Goal: Task Accomplishment & Management: Use online tool/utility

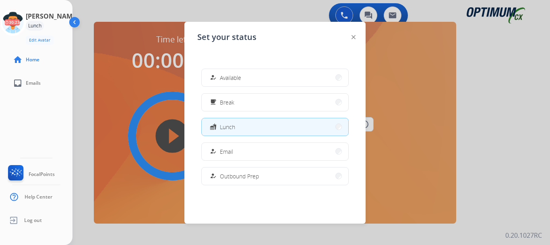
click at [273, 77] on button "how_to_reg Available" at bounding box center [275, 77] width 147 height 17
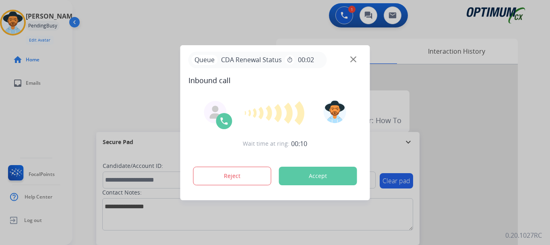
click at [298, 184] on div "Reject Accept" at bounding box center [276, 174] width 174 height 25
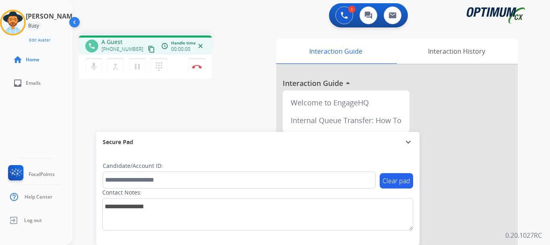
click at [207, 103] on div "phone A Guest [PHONE_NUMBER] content_copy access_time Call metrics Queue 00:12 …" at bounding box center [302, 197] width 458 height 336
drag, startPoint x: 108, startPoint y: 39, endPoint x: 141, endPoint y: 35, distance: 33.2
click at [141, 35] on div "phone [PHONE_NUMBER] [PHONE_NUMBER] content_copy access_time Call metrics Queue…" at bounding box center [302, 197] width 458 height 336
copy span "5169223954"
click at [226, 28] on div "1 Voice Interactions 0 Chat Interactions 0 Email Interactions" at bounding box center [306, 16] width 449 height 26
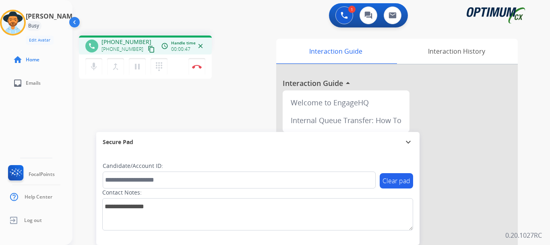
click at [139, 68] on mat-icon "pause" at bounding box center [138, 67] width 10 height 10
click at [139, 68] on mat-icon "play_arrow" at bounding box center [138, 67] width 10 height 10
click at [178, 93] on div "phone [PHONE_NUMBER] [PHONE_NUMBER] content_copy access_time Call metrics Queue…" at bounding box center [302, 197] width 458 height 336
click at [198, 71] on button "Disconnect" at bounding box center [197, 66] width 17 height 17
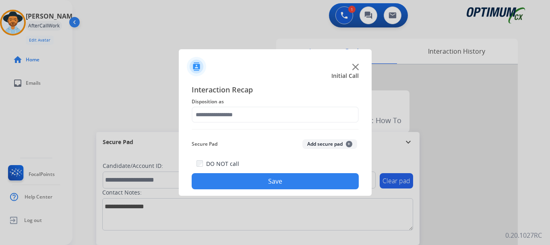
click at [306, 145] on button "Add secure pad +" at bounding box center [330, 144] width 55 height 10
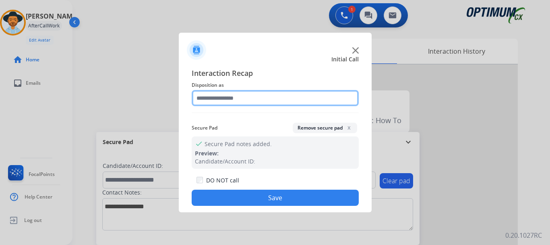
click at [263, 97] on input "text" at bounding box center [275, 98] width 167 height 16
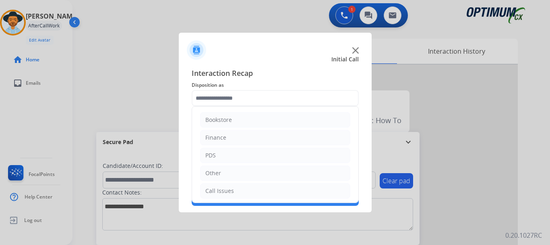
click at [256, 188] on li "Call Issues" at bounding box center [275, 190] width 150 height 15
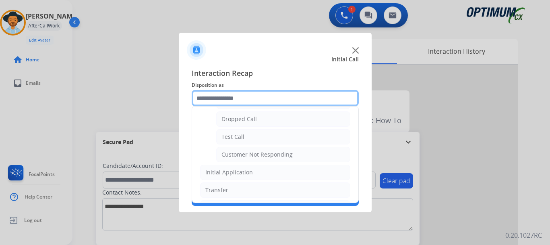
scroll to position [128, 0]
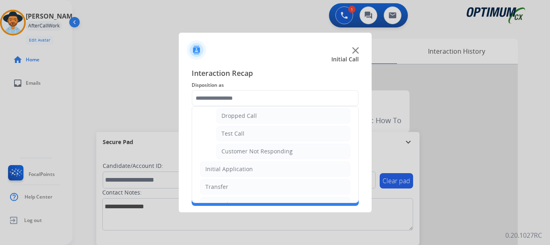
click at [283, 152] on div "Customer Not Responding" at bounding box center [257, 151] width 71 height 8
type input "**********"
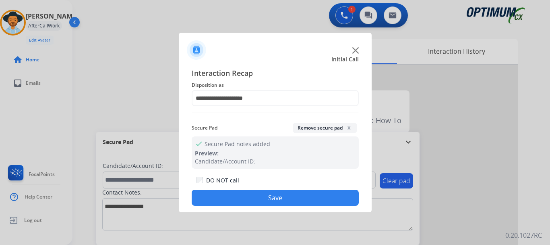
click at [277, 191] on button "Save" at bounding box center [275, 197] width 167 height 16
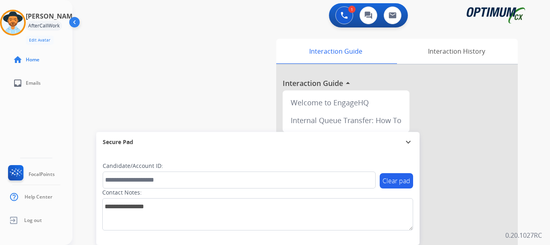
click at [196, 103] on div "swap_horiz Break voice bridge close_fullscreen Connect 3-Way Call merge_type Se…" at bounding box center [302, 197] width 458 height 336
click at [195, 112] on div "swap_horiz Break voice bridge close_fullscreen Connect 3-Way Call merge_type Se…" at bounding box center [302, 197] width 458 height 336
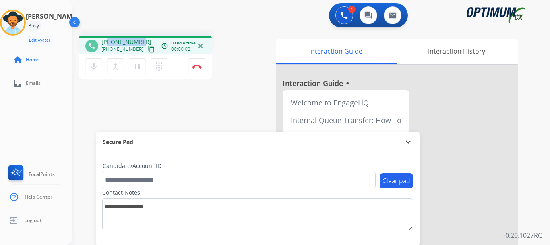
drag, startPoint x: 108, startPoint y: 41, endPoint x: 143, endPoint y: 36, distance: 35.9
click at [143, 36] on div "phone [PHONE_NUMBER] [PHONE_NUMBER] content_copy access_time Call metrics Queue…" at bounding box center [145, 44] width 133 height 19
copy span "7733018624"
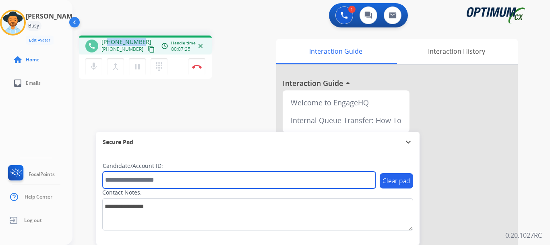
click at [139, 178] on input "text" at bounding box center [239, 179] width 273 height 17
paste input "*******"
type input "*******"
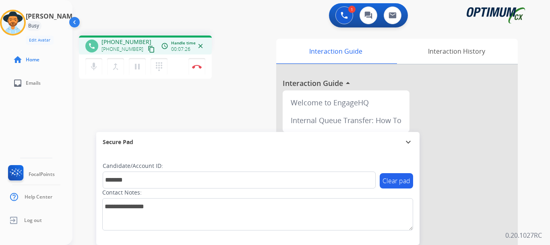
click at [139, 85] on div "phone [PHONE_NUMBER] [PHONE_NUMBER] content_copy access_time Call metrics Queue…" at bounding box center [302, 197] width 458 height 336
click at [200, 65] on img at bounding box center [197, 66] width 10 height 4
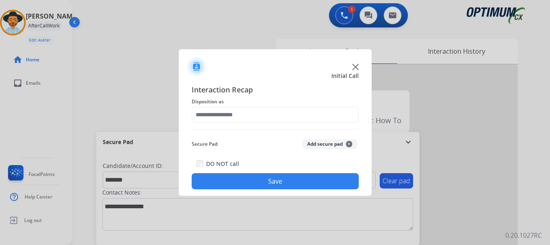
click at [321, 139] on div "Secure Pad Add secure pad +" at bounding box center [275, 144] width 167 height 16
click at [306, 145] on button "Add secure pad +" at bounding box center [330, 144] width 55 height 10
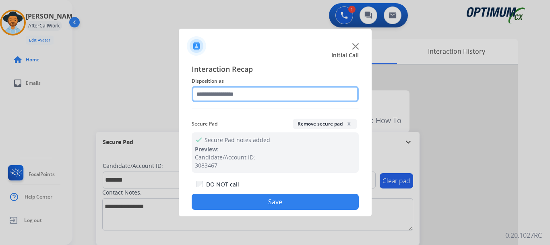
click at [251, 99] on input "text" at bounding box center [275, 94] width 167 height 16
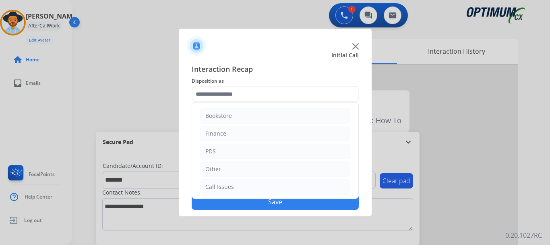
click at [260, 151] on li "PDS" at bounding box center [275, 150] width 150 height 15
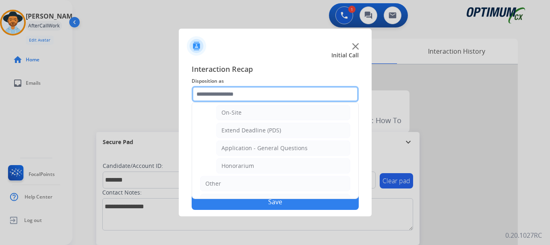
scroll to position [216, 0]
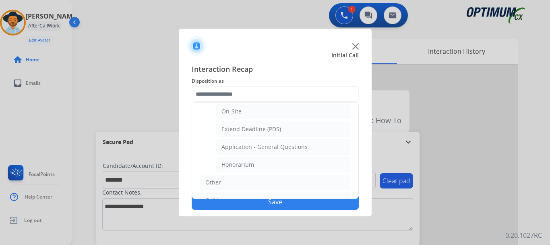
click at [292, 168] on li "Honorarium" at bounding box center [283, 164] width 134 height 15
type input "**********"
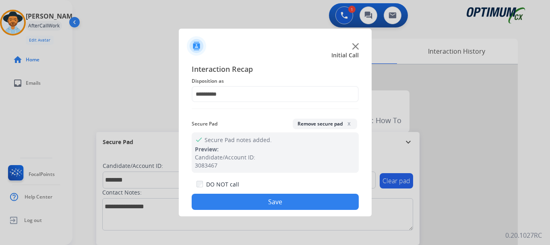
click at [285, 207] on button "Save" at bounding box center [275, 201] width 167 height 16
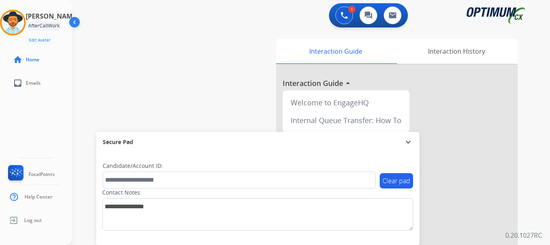
click at [228, 122] on div "swap_horiz Break voice bridge close_fullscreen Connect 3-Way Call merge_type Se…" at bounding box center [302, 197] width 458 height 336
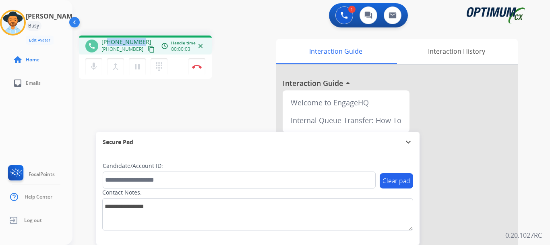
drag, startPoint x: 108, startPoint y: 43, endPoint x: 142, endPoint y: 39, distance: 34.5
click at [142, 39] on div "[PHONE_NUMBER] [PHONE_NUMBER] content_copy" at bounding box center [129, 46] width 55 height 16
copy span "9784018993"
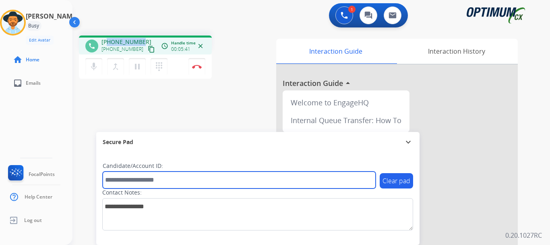
click at [133, 177] on input "text" at bounding box center [239, 179] width 273 height 17
paste input "*******"
type input "*******"
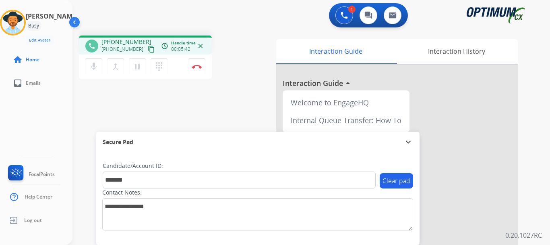
click at [153, 97] on div "phone [PHONE_NUMBER] [PHONE_NUMBER] content_copy access_time Call metrics Queue…" at bounding box center [302, 197] width 458 height 336
click at [199, 17] on div "1 Voice Interactions 0 Chat Interactions 0 Email Interactions" at bounding box center [306, 16] width 449 height 26
click at [197, 67] on img at bounding box center [197, 66] width 10 height 4
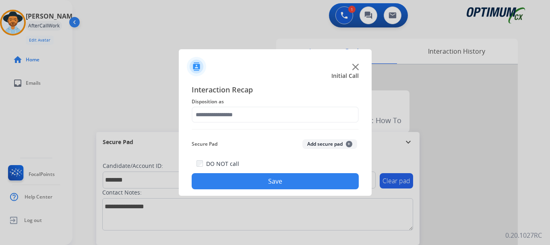
click at [316, 143] on button "Add secure pad +" at bounding box center [330, 144] width 55 height 10
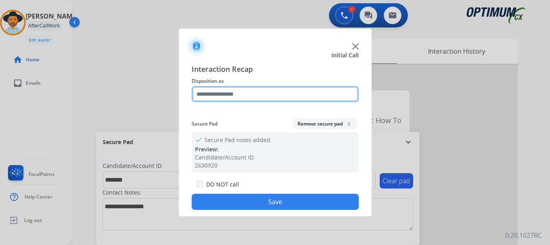
click at [253, 91] on input "text" at bounding box center [275, 94] width 167 height 16
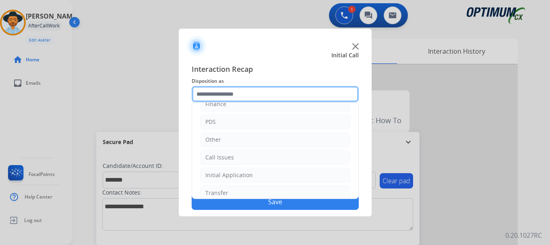
scroll to position [55, 0]
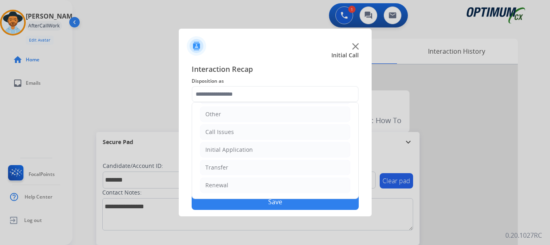
click at [305, 185] on li "Renewal" at bounding box center [275, 184] width 150 height 15
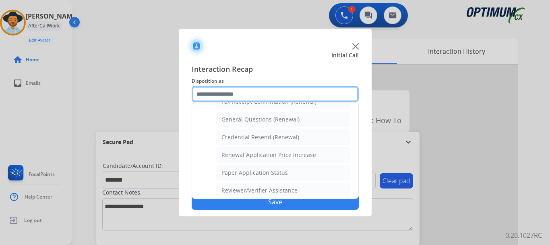
scroll to position [228, 0]
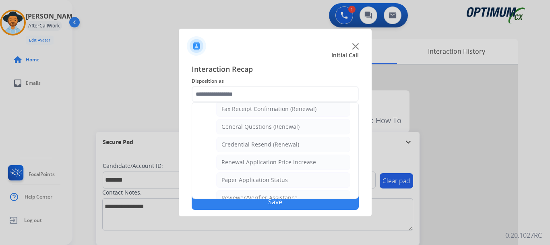
click at [320, 127] on li "General Questions (Renewal)" at bounding box center [283, 126] width 134 height 15
type input "**********"
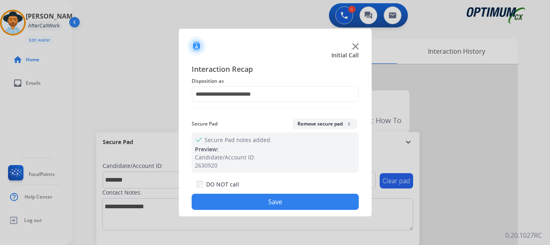
click at [306, 199] on button "Save" at bounding box center [275, 201] width 167 height 16
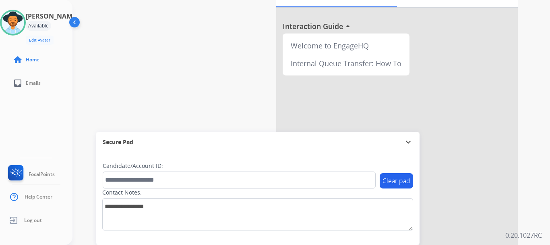
scroll to position [70, 0]
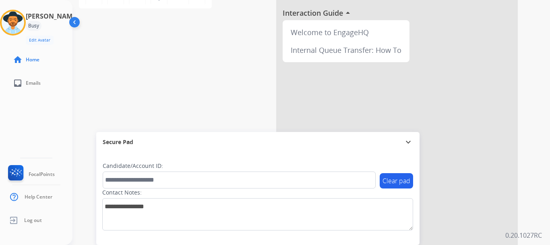
click at [215, 53] on div "phone [PHONE_NUMBER] [PHONE_NUMBER] content_copy access_time Call metrics Queue…" at bounding box center [302, 127] width 458 height 336
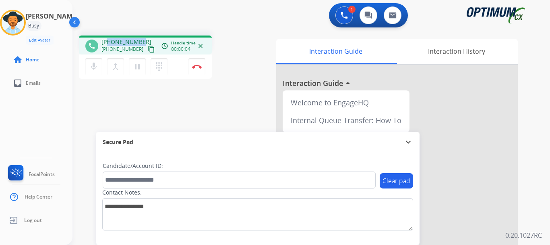
drag, startPoint x: 108, startPoint y: 40, endPoint x: 142, endPoint y: 37, distance: 34.4
click at [142, 37] on div "phone [PHONE_NUMBER] [PHONE_NUMBER] content_copy access_time Call metrics Queue…" at bounding box center [145, 44] width 133 height 19
copy span "9784018993"
click at [158, 20] on div "1 Voice Interactions 0 Chat Interactions 0 Email Interactions" at bounding box center [306, 16] width 449 height 26
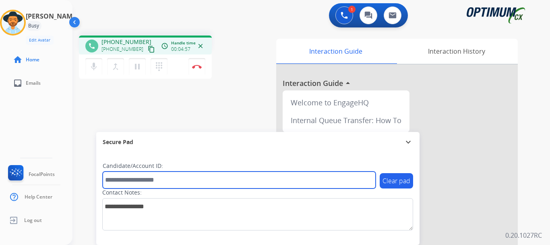
click at [158, 175] on input "text" at bounding box center [239, 179] width 273 height 17
paste input "*******"
type input "*******"
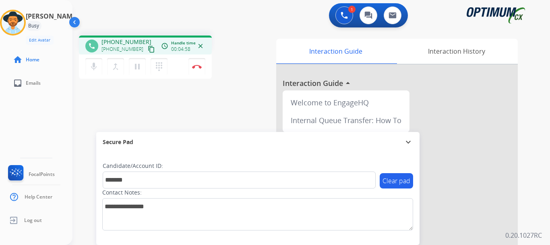
click at [202, 115] on div "phone [PHONE_NUMBER] [PHONE_NUMBER] content_copy access_time Call metrics Queue…" at bounding box center [302, 197] width 458 height 336
click at [198, 61] on button "Disconnect" at bounding box center [197, 66] width 17 height 17
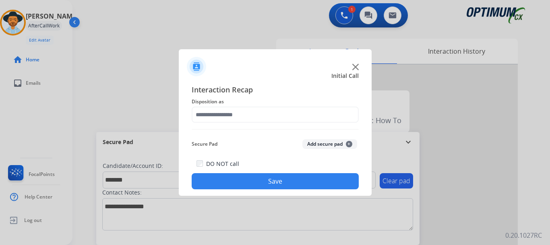
click at [329, 145] on button "Add secure pad +" at bounding box center [330, 144] width 55 height 10
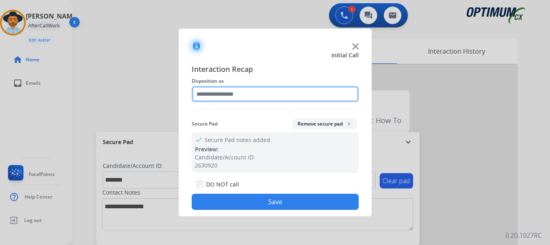
click at [271, 93] on input "text" at bounding box center [275, 94] width 167 height 16
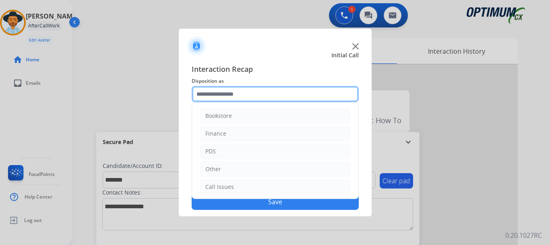
scroll to position [55, 0]
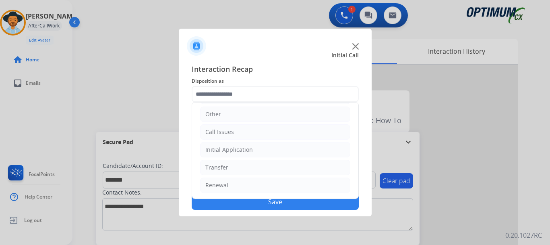
click at [301, 149] on li "Initial Application" at bounding box center [275, 149] width 150 height 15
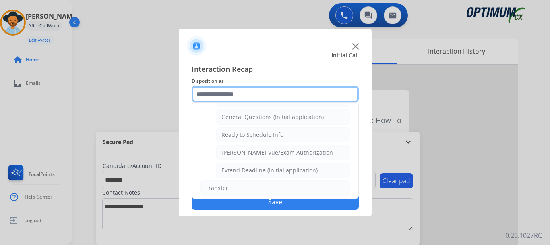
scroll to position [468, 0]
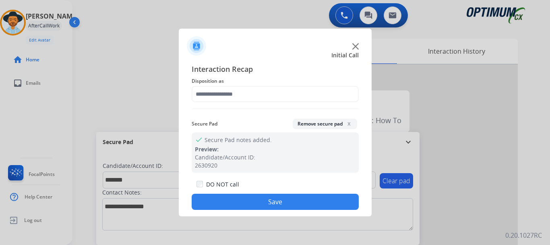
click at [305, 120] on button "Remove secure pad x" at bounding box center [325, 123] width 64 height 10
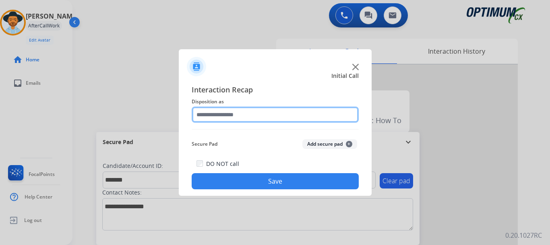
click at [298, 113] on input "text" at bounding box center [275, 114] width 167 height 16
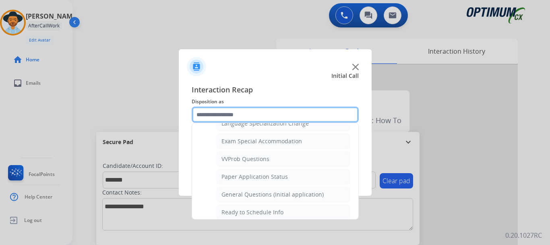
scroll to position [416, 0]
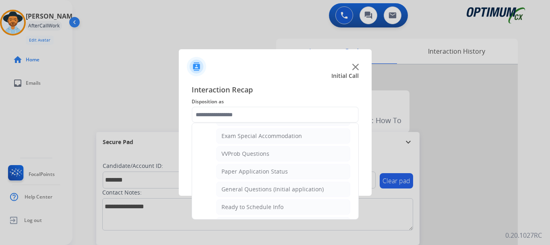
click at [297, 189] on div "General Questions (Initial application)" at bounding box center [273, 189] width 102 height 8
type input "**********"
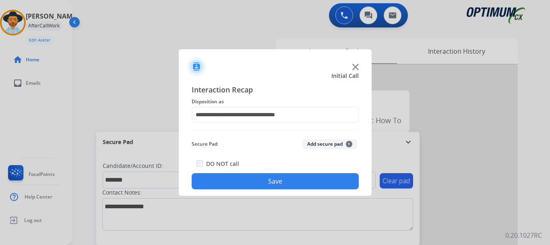
click at [280, 177] on button "Save" at bounding box center [275, 181] width 167 height 16
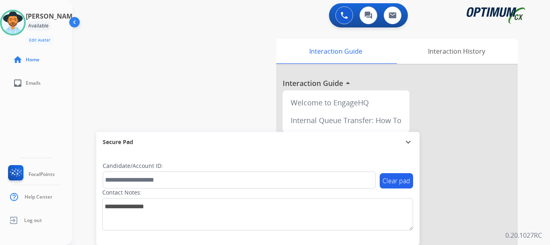
click at [24, 23] on img at bounding box center [13, 22] width 23 height 23
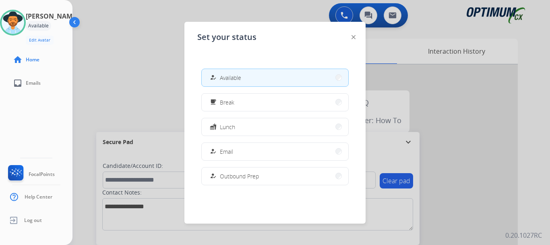
click at [266, 99] on button "free_breakfast Break" at bounding box center [275, 101] width 147 height 17
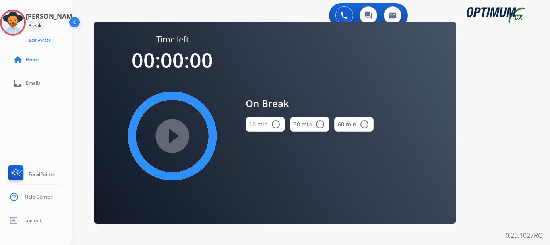
click at [273, 123] on mat-icon "radio_button_unchecked" at bounding box center [276, 124] width 10 height 10
click at [174, 131] on mat-icon "play_circle_filled" at bounding box center [173, 136] width 10 height 10
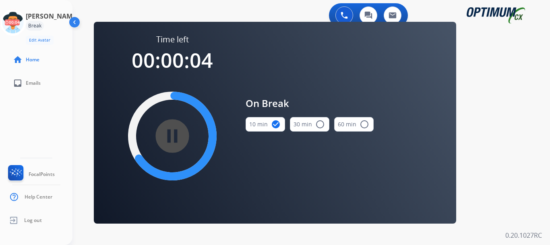
click at [23, 24] on icon at bounding box center [13, 23] width 26 height 26
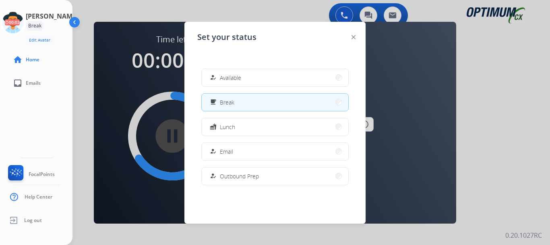
click at [235, 76] on span "Available" at bounding box center [230, 77] width 21 height 8
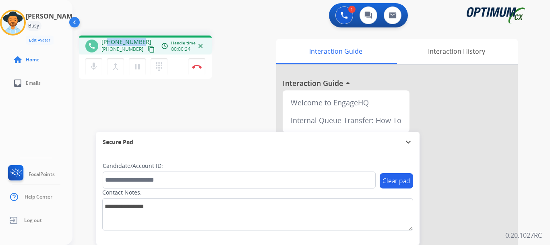
drag, startPoint x: 108, startPoint y: 41, endPoint x: 141, endPoint y: 39, distance: 33.1
click at [141, 39] on div "[PHONE_NUMBER] [PHONE_NUMBER] content_copy" at bounding box center [129, 46] width 55 height 16
copy span "5702048888"
click at [153, 24] on div "1 Voice Interactions 0 Chat Interactions 0 Email Interactions" at bounding box center [306, 16] width 449 height 26
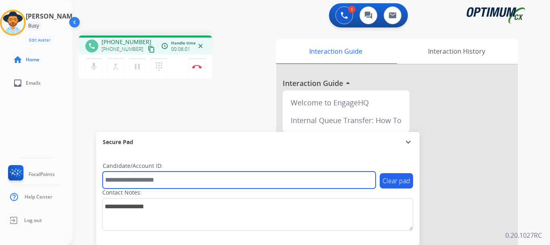
click at [191, 182] on input "text" at bounding box center [239, 179] width 273 height 17
paste input "*******"
type input "*******"
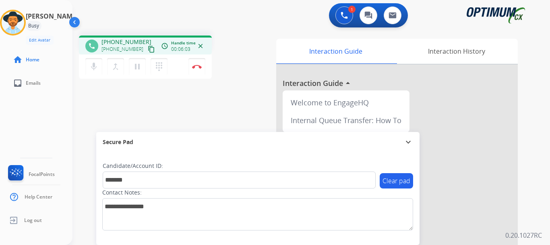
click at [197, 114] on div "phone [PHONE_NUMBER] [PHONE_NUMBER] content_copy access_time Call metrics Queue…" at bounding box center [302, 197] width 458 height 336
click at [234, 101] on div "phone [PHONE_NUMBER] [PHONE_NUMBER] content_copy access_time Call metrics Queue…" at bounding box center [302, 197] width 458 height 336
click at [197, 67] on img at bounding box center [197, 66] width 10 height 4
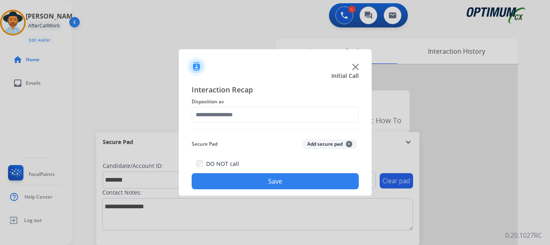
click at [338, 144] on button "Add secure pad +" at bounding box center [330, 144] width 55 height 10
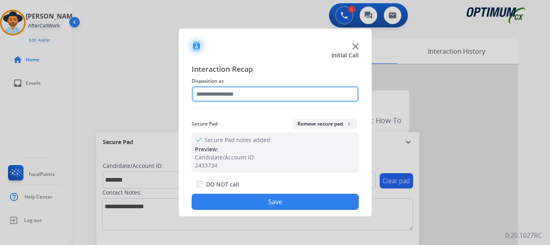
click at [255, 86] on input "text" at bounding box center [275, 94] width 167 height 16
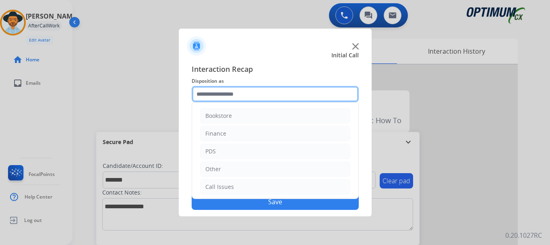
scroll to position [55, 0]
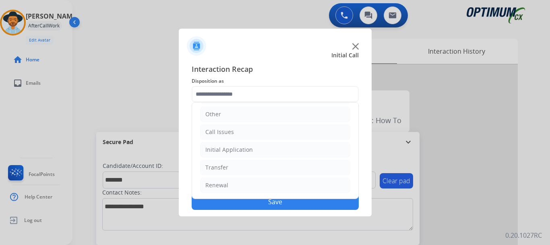
click at [287, 183] on li "Renewal" at bounding box center [275, 184] width 150 height 15
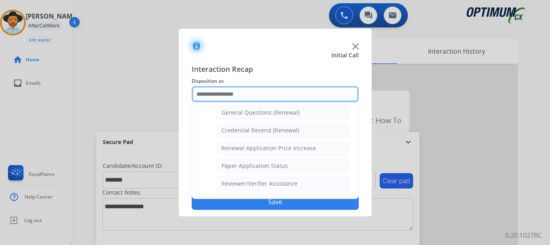
scroll to position [240, 0]
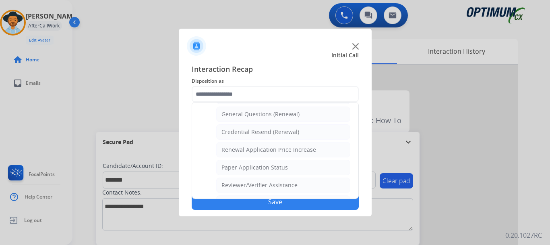
click at [301, 116] on li "General Questions (Renewal)" at bounding box center [283, 113] width 134 height 15
type input "**********"
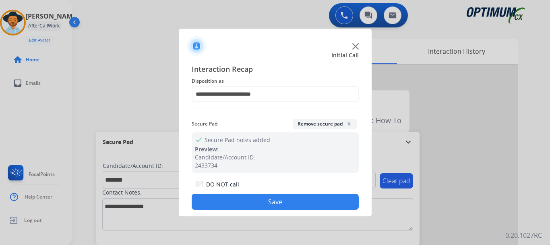
click at [285, 198] on button "Save" at bounding box center [275, 201] width 167 height 16
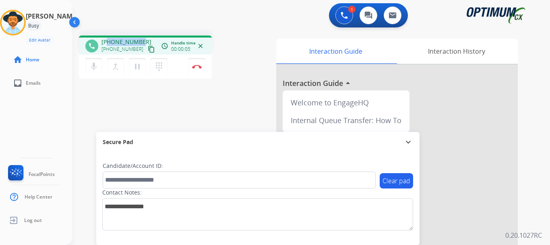
drag, startPoint x: 108, startPoint y: 41, endPoint x: 143, endPoint y: 37, distance: 35.3
click at [143, 37] on div "phone [PHONE_NUMBER] [PHONE_NUMBER] content_copy access_time Call metrics Queue…" at bounding box center [145, 44] width 133 height 19
copy span "8622535504"
click at [97, 66] on mat-icon "mic" at bounding box center [94, 67] width 10 height 10
click at [97, 66] on mat-icon "mic_off" at bounding box center [94, 67] width 10 height 10
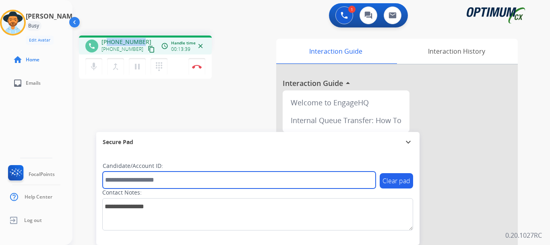
click at [122, 177] on input "text" at bounding box center [239, 179] width 273 height 17
paste input "*******"
type input "*******"
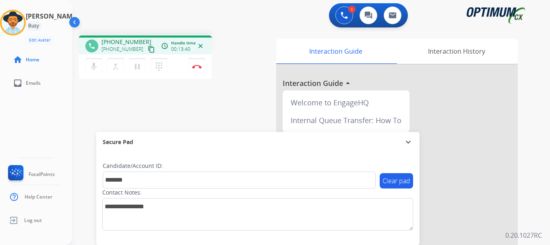
click at [106, 96] on div "phone [PHONE_NUMBER] [PHONE_NUMBER] content_copy access_time Call metrics Queue…" at bounding box center [302, 197] width 458 height 336
click at [198, 64] on img at bounding box center [197, 66] width 10 height 4
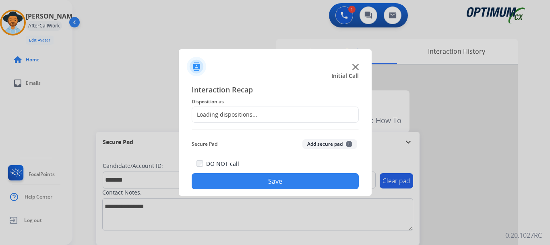
click at [310, 141] on button "Add secure pad +" at bounding box center [330, 144] width 55 height 10
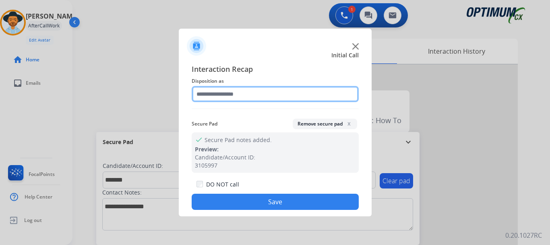
click at [265, 96] on input "text" at bounding box center [275, 94] width 167 height 16
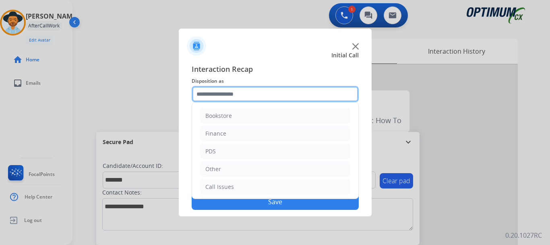
scroll to position [55, 0]
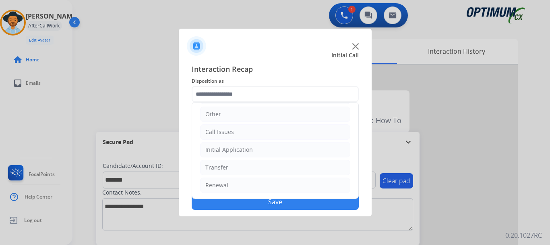
click at [282, 147] on li "Initial Application" at bounding box center [275, 149] width 150 height 15
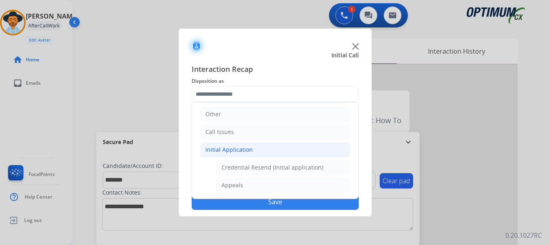
click at [265, 185] on li "Appeals" at bounding box center [283, 184] width 134 height 15
type input "*******"
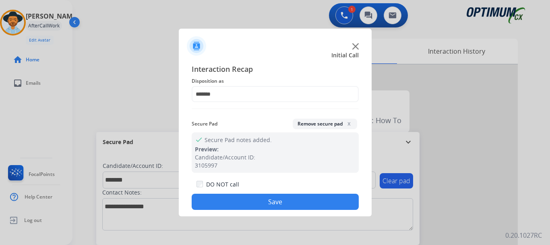
click at [259, 207] on button "Save" at bounding box center [275, 201] width 167 height 16
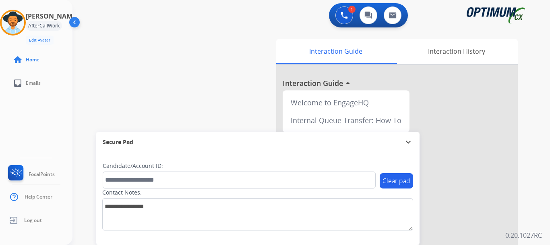
click at [196, 134] on div "Secure Pad expand_more" at bounding box center [257, 142] width 323 height 20
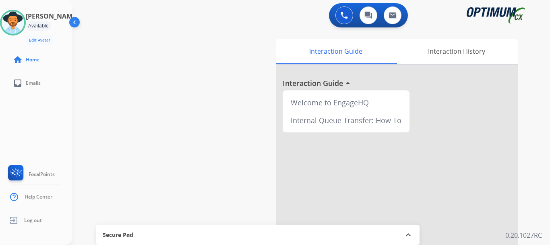
click at [21, 31] on img at bounding box center [13, 22] width 23 height 23
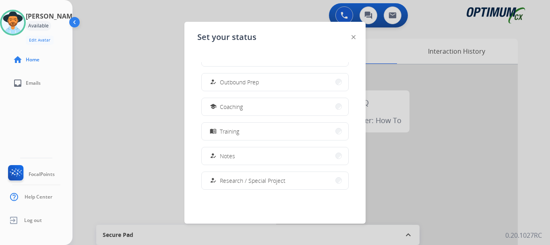
scroll to position [94, 0]
click at [304, 105] on button "school Coaching" at bounding box center [275, 105] width 147 height 17
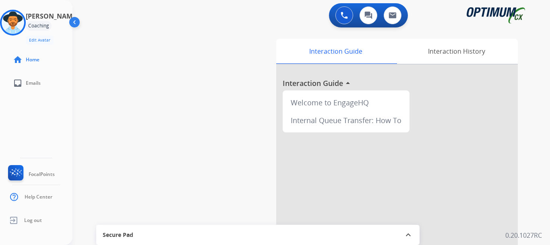
click at [21, 16] on img at bounding box center [13, 22] width 23 height 23
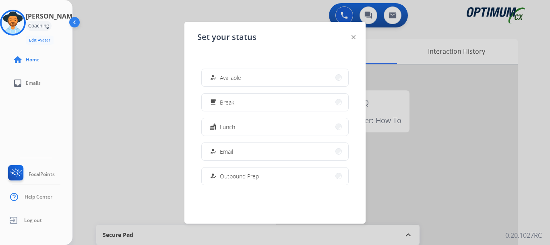
click at [210, 79] on button "how_to_reg Available" at bounding box center [275, 77] width 147 height 17
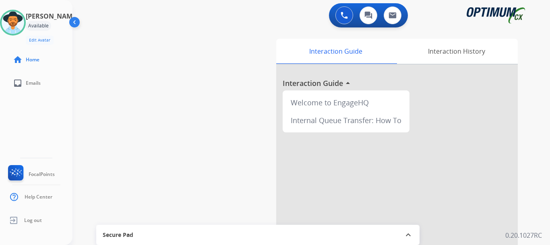
click at [213, 73] on div "swap_horiz Break voice bridge close_fullscreen Connect 3-Way Call merge_type Se…" at bounding box center [302, 197] width 458 height 336
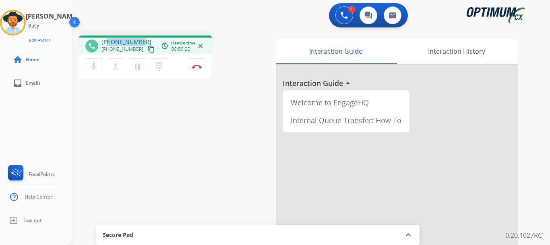
drag, startPoint x: 108, startPoint y: 41, endPoint x: 141, endPoint y: 41, distance: 33.8
click at [141, 41] on div "[PHONE_NUMBER] [PHONE_NUMBER] content_copy" at bounding box center [129, 46] width 55 height 16
copy span "2156784824"
click at [167, 228] on div "Secure Pad" at bounding box center [258, 235] width 311 height 14
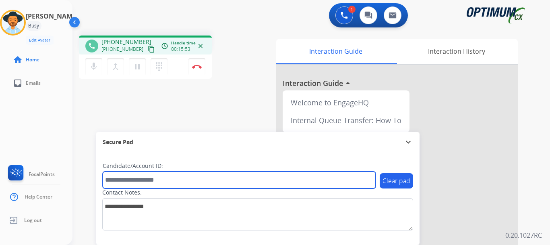
click at [142, 183] on input "text" at bounding box center [239, 179] width 273 height 17
paste input "*******"
type input "*******"
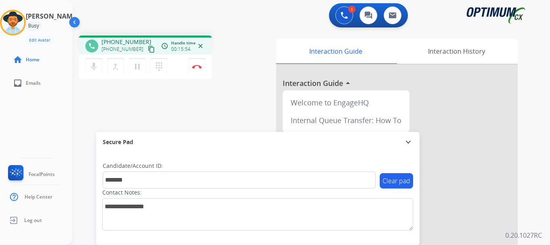
click at [145, 104] on div "phone [PHONE_NUMBER] [PHONE_NUMBER] content_copy access_time Call metrics Queue…" at bounding box center [302, 197] width 458 height 336
click at [163, 105] on div "phone [PHONE_NUMBER] [PHONE_NUMBER] content_copy access_time Call metrics Queue…" at bounding box center [302, 197] width 458 height 336
click at [196, 68] on img at bounding box center [197, 66] width 10 height 4
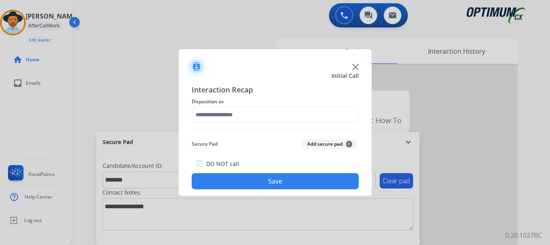
click at [320, 141] on button "Add secure pad +" at bounding box center [330, 144] width 55 height 10
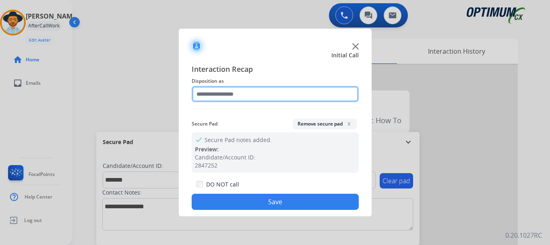
click at [307, 90] on input "text" at bounding box center [275, 94] width 167 height 16
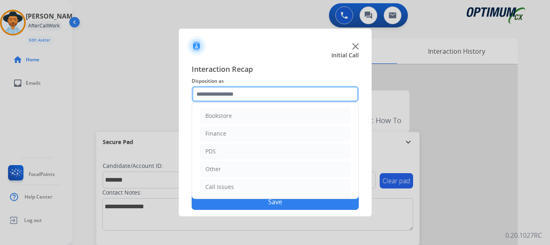
scroll to position [55, 0]
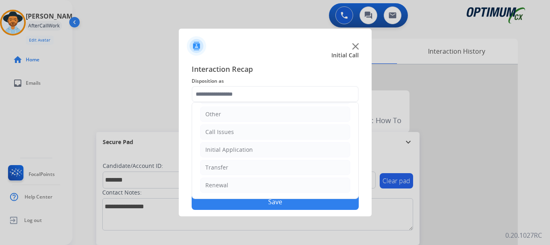
click at [291, 155] on li "Initial Application" at bounding box center [275, 149] width 150 height 15
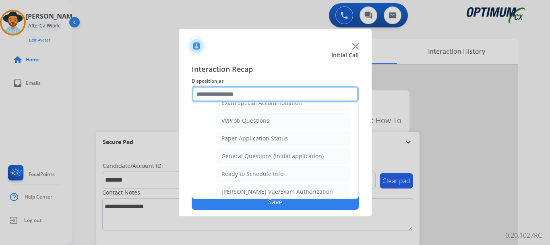
scroll to position [433, 0]
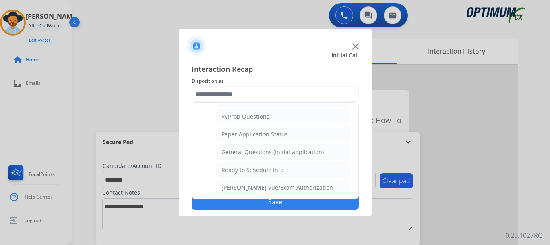
click at [316, 151] on div "General Questions (Initial application)" at bounding box center [273, 152] width 102 height 8
type input "**********"
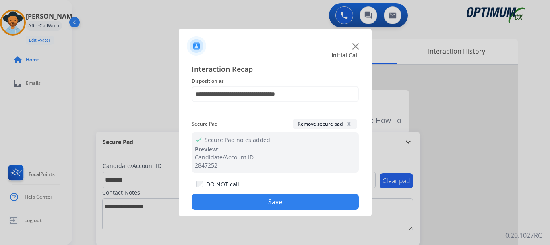
click at [309, 197] on button "Save" at bounding box center [275, 201] width 167 height 16
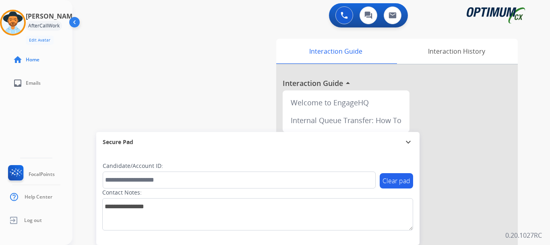
click at [248, 102] on div "swap_horiz Break voice bridge close_fullscreen Connect 3-Way Call merge_type Se…" at bounding box center [302, 197] width 458 height 336
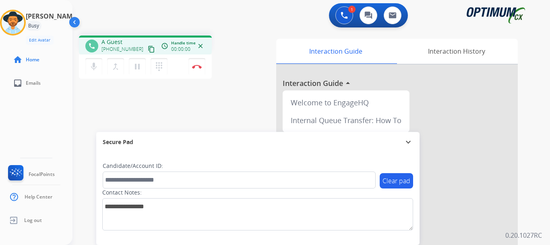
click at [229, 76] on div "phone A Guest [PHONE_NUMBER] content_copy access_time Call metrics Queue 00:11 …" at bounding box center [174, 58] width 191 height 46
drag, startPoint x: 108, startPoint y: 41, endPoint x: 140, endPoint y: 37, distance: 32.0
click at [140, 37] on div "phone [PHONE_NUMBER] [PHONE_NUMBER] content_copy access_time Call metrics Queue…" at bounding box center [145, 44] width 133 height 19
copy span "8708100114"
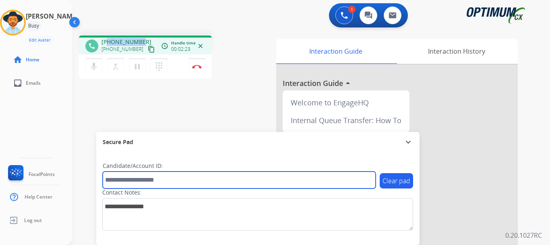
click at [162, 178] on input "text" at bounding box center [239, 179] width 273 height 17
paste input "*******"
type input "*******"
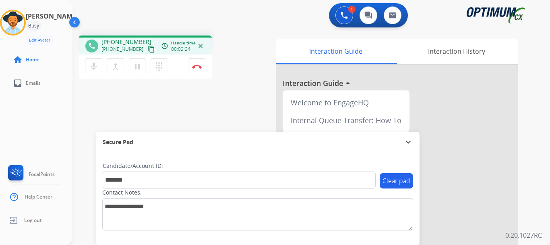
click at [217, 93] on div "phone [PHONE_NUMBER] [PHONE_NUMBER] content_copy access_time Call metrics Queue…" at bounding box center [302, 197] width 458 height 336
click at [197, 64] on button "Disconnect" at bounding box center [197, 66] width 17 height 17
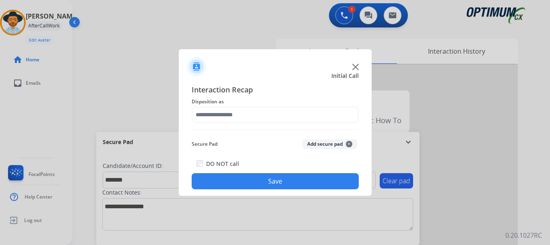
click at [314, 144] on button "Add secure pad +" at bounding box center [330, 144] width 55 height 10
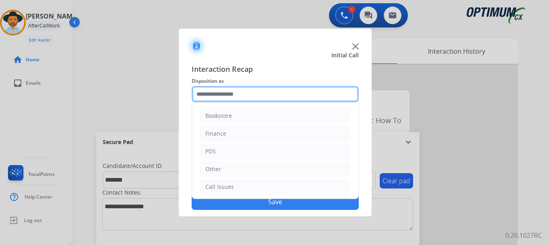
click at [250, 97] on input "text" at bounding box center [275, 94] width 167 height 16
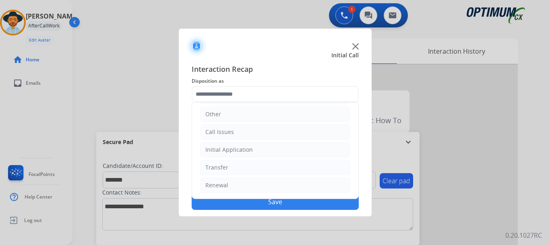
click at [275, 187] on li "Renewal" at bounding box center [275, 184] width 150 height 15
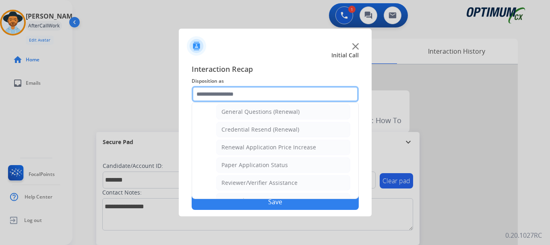
scroll to position [241, 0]
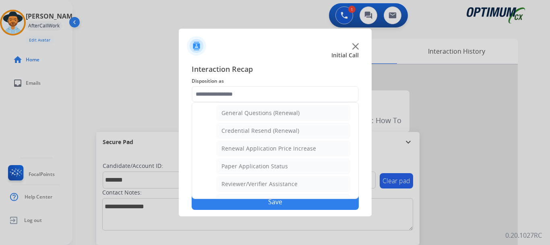
click at [303, 110] on li "General Questions (Renewal)" at bounding box center [283, 112] width 134 height 15
type input "**********"
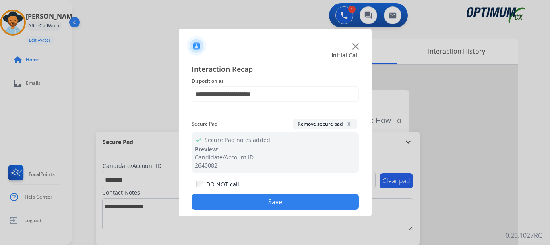
click at [287, 204] on button "Save" at bounding box center [275, 201] width 167 height 16
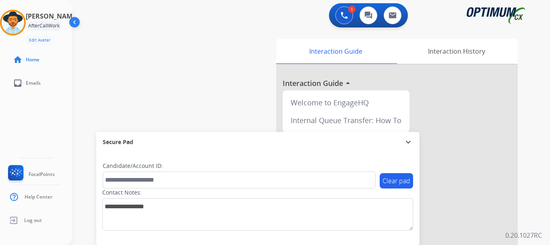
click at [184, 95] on div "swap_horiz Break voice bridge close_fullscreen Connect 3-Way Call merge_type Se…" at bounding box center [302, 197] width 458 height 336
click at [20, 24] on img at bounding box center [13, 22] width 23 height 23
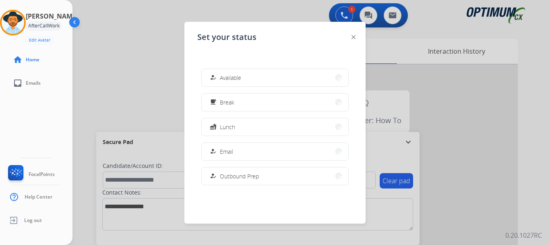
scroll to position [201, 0]
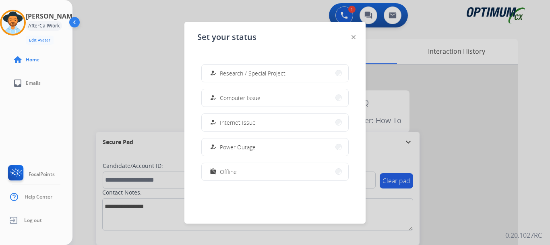
click at [269, 172] on button "work_off Offline" at bounding box center [275, 171] width 147 height 17
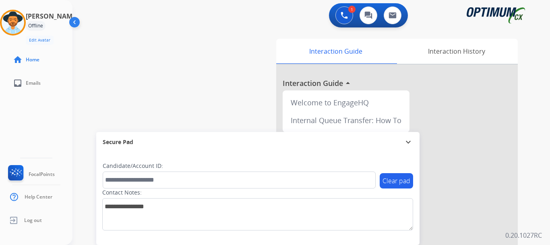
click at [146, 71] on div "swap_horiz Break voice bridge close_fullscreen Connect 3-Way Call merge_type Se…" at bounding box center [302, 197] width 458 height 336
